Goal: Information Seeking & Learning: Learn about a topic

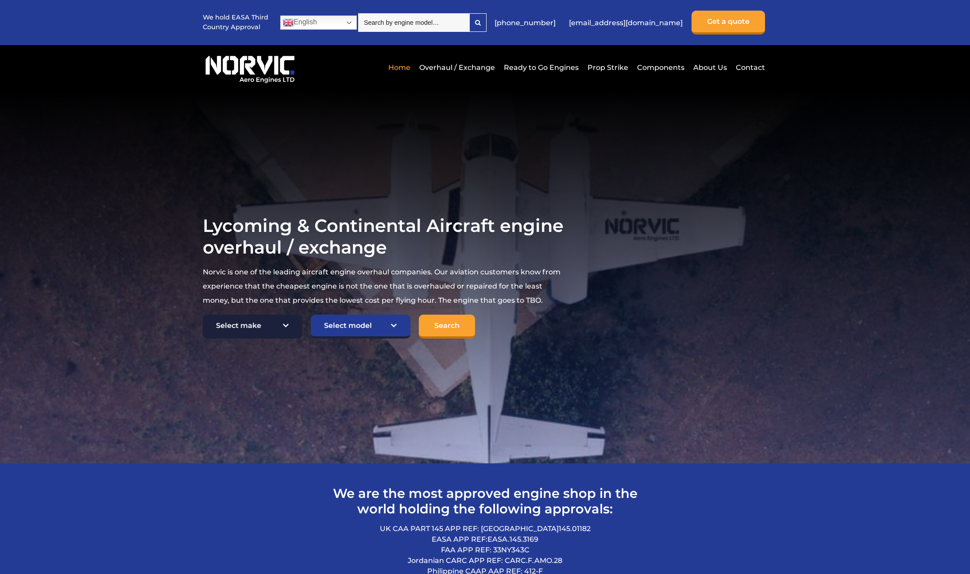
click at [259, 326] on select "Select make TCM Continental Lycoming" at bounding box center [253, 327] width 100 height 24
select select "Lycoming"
click at [203, 315] on select "Select make TCM Continental Lycoming" at bounding box center [253, 327] width 100 height 24
click at [378, 322] on select "Select model American Champion 7KCAB Bellanca Citabria IO-320-E2A Beech 23 Musk…" at bounding box center [361, 327] width 100 height 24
select select "750"
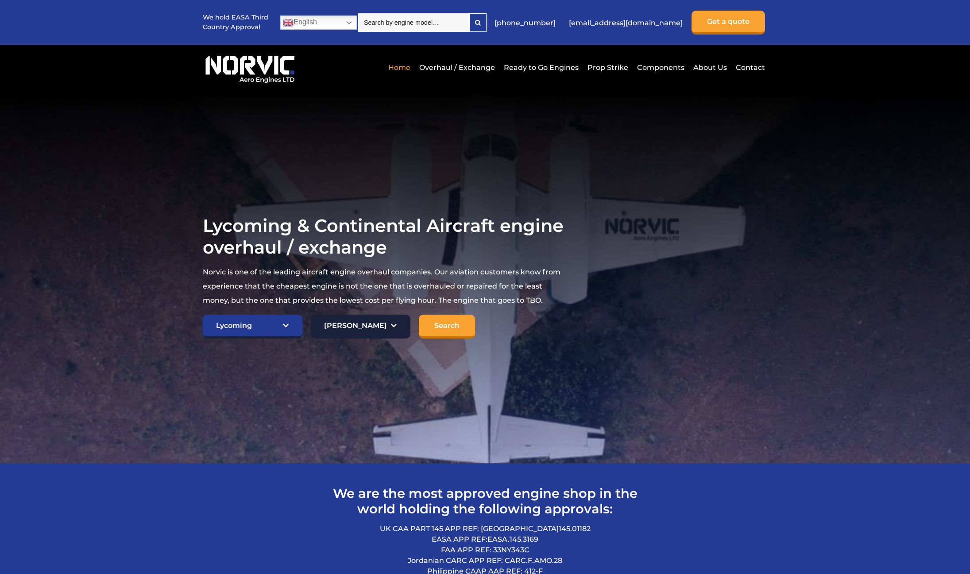
click at [311, 315] on select "Select model American Champion 7KCAB Bellanca Citabria IO-320-E2A Beech 23 Musk…" at bounding box center [361, 327] width 100 height 24
click at [446, 324] on input "Search" at bounding box center [447, 327] width 56 height 24
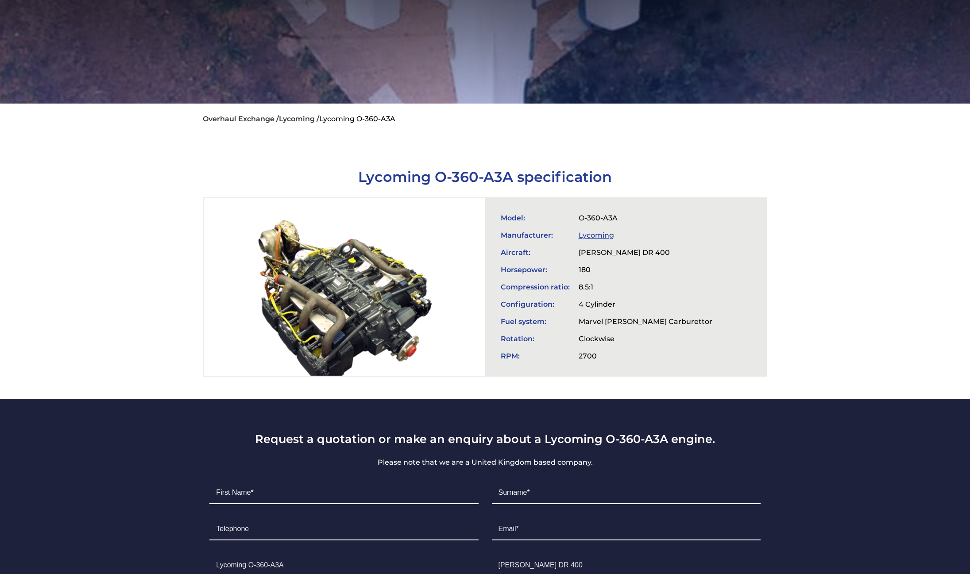
scroll to position [177, 0]
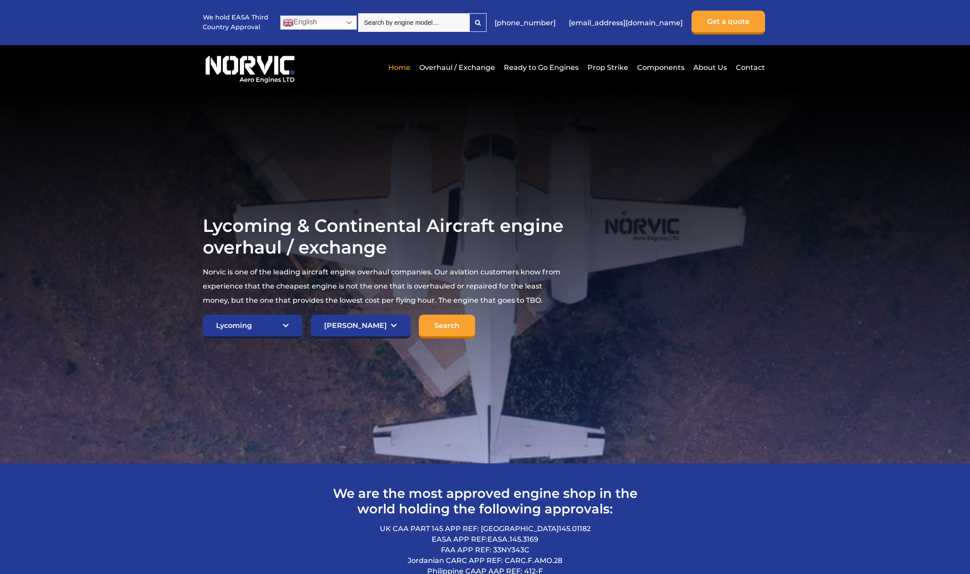
select select "Lycoming"
click at [353, 325] on select "Select model American Champion 7KCAB Bellanca Citabria IO-320-E2A Beech 23 Musk…" at bounding box center [361, 327] width 100 height 24
select select "431"
click at [311, 315] on select "Select model American Champion 7KCAB Bellanca Citabria IO-320-E2A Beech 23 Musk…" at bounding box center [361, 327] width 100 height 24
click at [433, 320] on input "Search" at bounding box center [447, 327] width 56 height 24
